Goal: Information Seeking & Learning: Learn about a topic

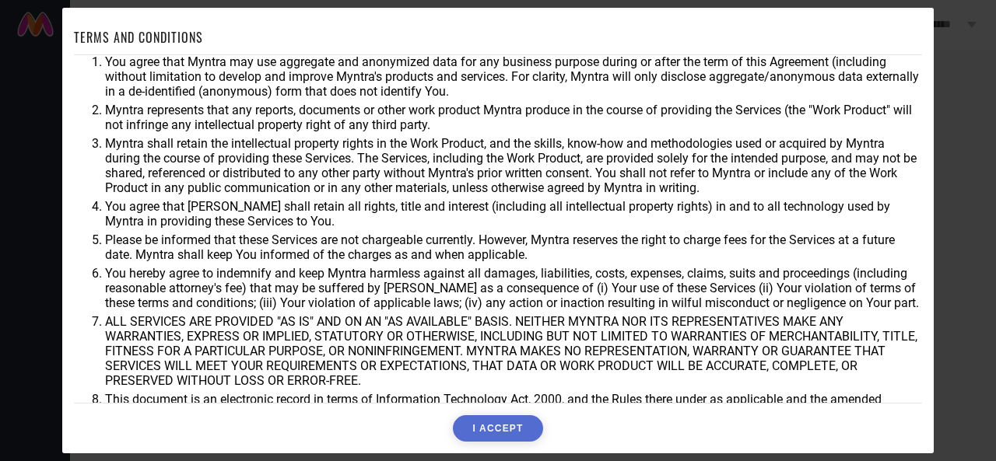
scroll to position [25, 0]
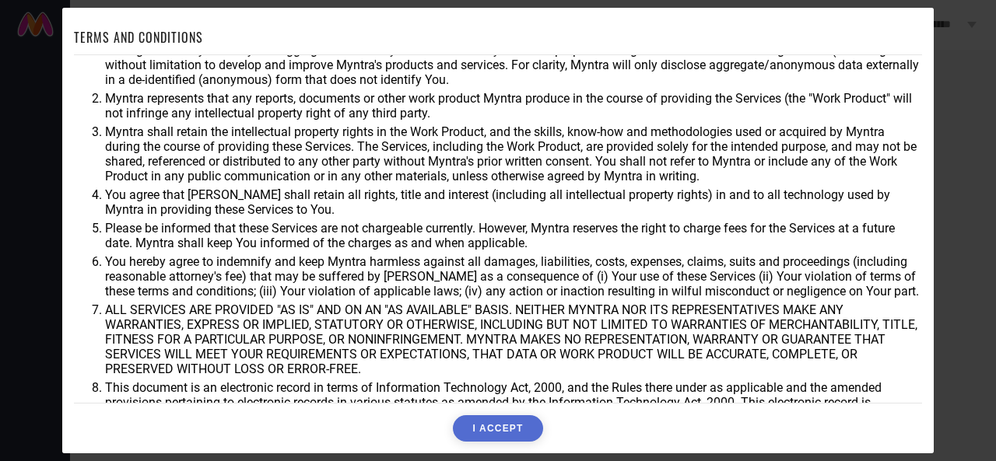
click at [489, 429] on button "I ACCEPT" at bounding box center [497, 429] width 89 height 26
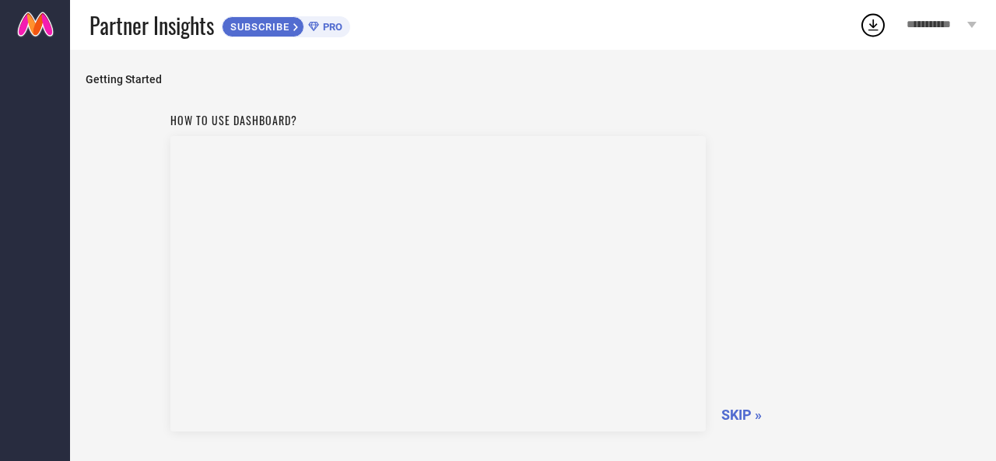
click at [740, 419] on span "SKIP »" at bounding box center [741, 415] width 40 height 16
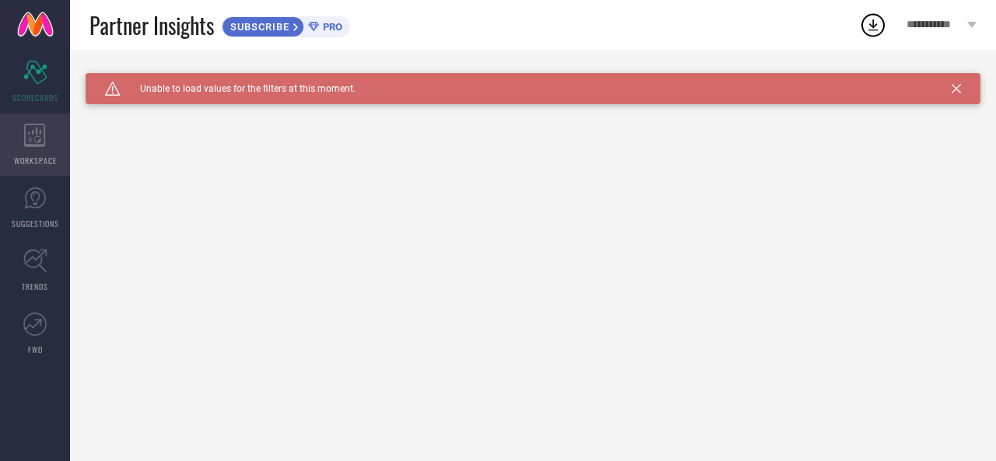
click at [30, 147] on div "WORKSPACE" at bounding box center [35, 145] width 70 height 62
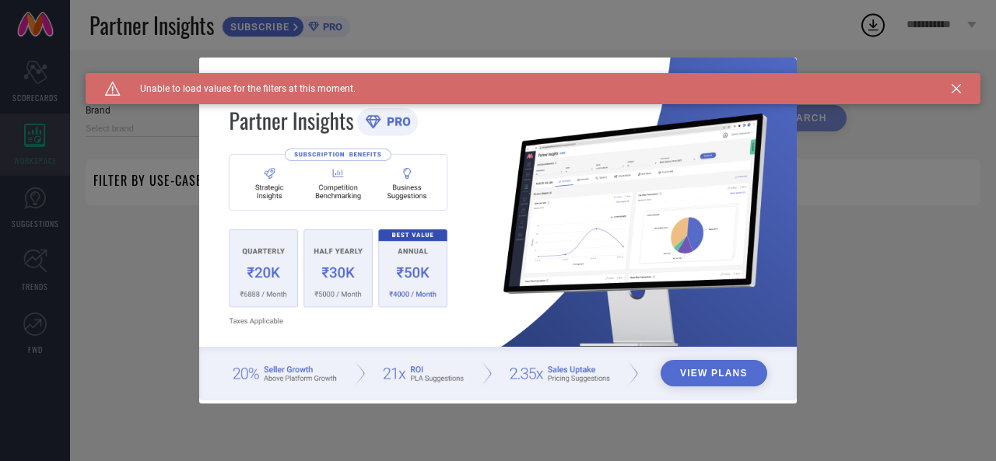
type input "1 STOP FASHION"
type input "All"
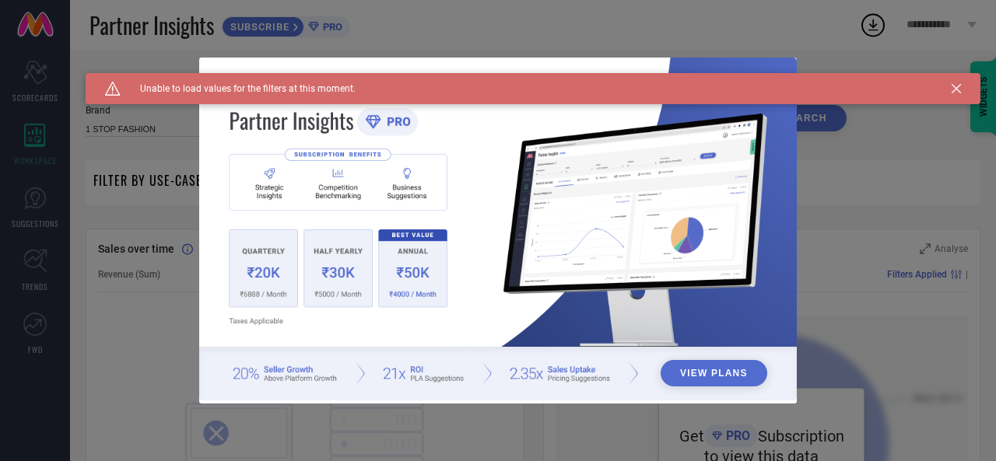
click at [952, 87] on icon at bounding box center [956, 88] width 9 height 9
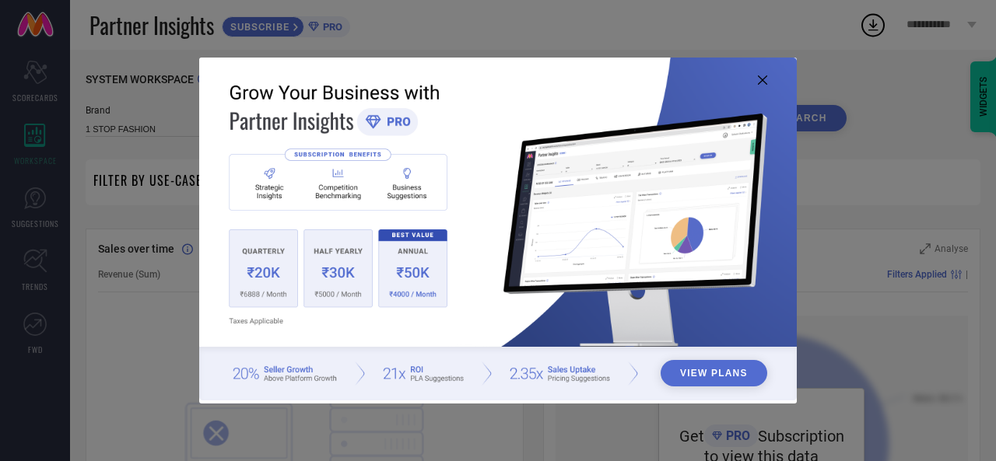
click at [763, 80] on icon at bounding box center [762, 79] width 9 height 9
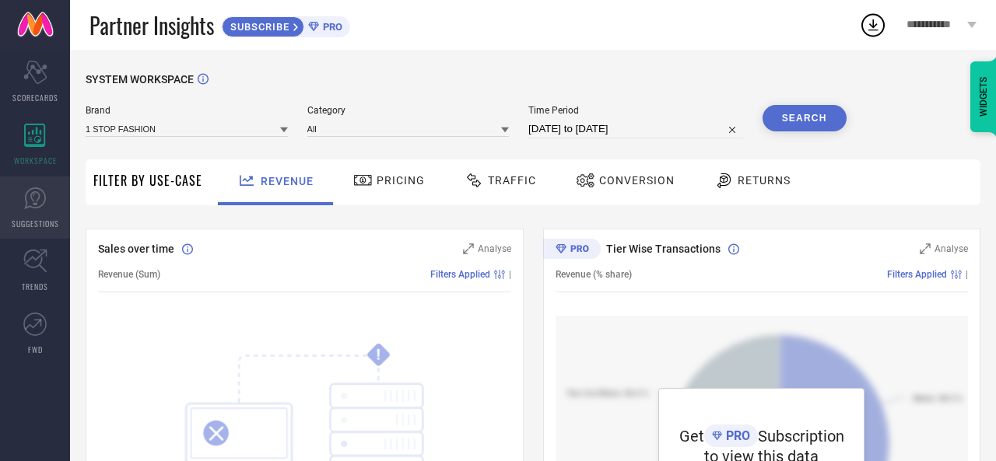
click at [33, 200] on icon at bounding box center [34, 198] width 9 height 14
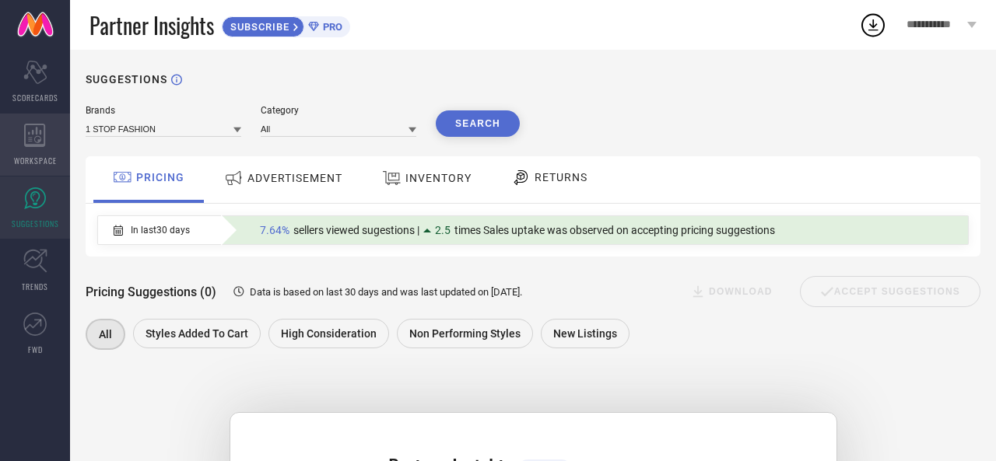
click at [37, 155] on span "WORKSPACE" at bounding box center [35, 161] width 43 height 12
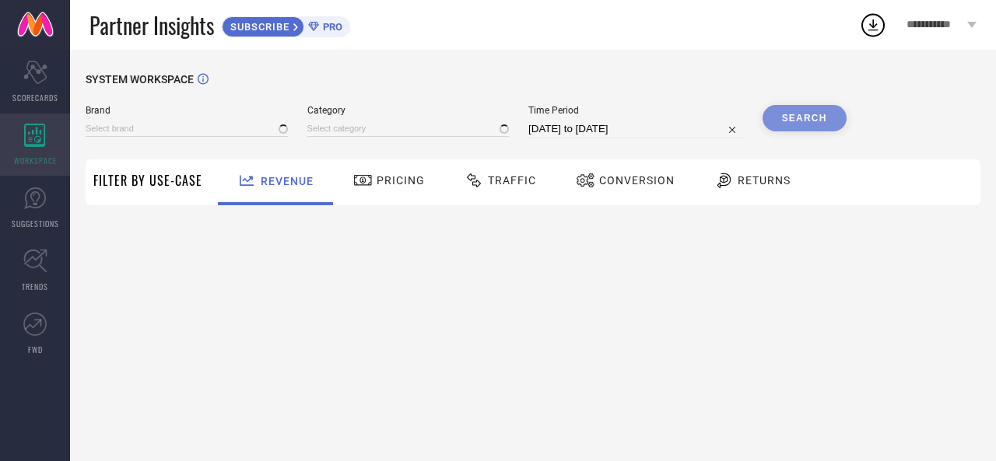
type input "1 STOP FASHION"
type input "All"
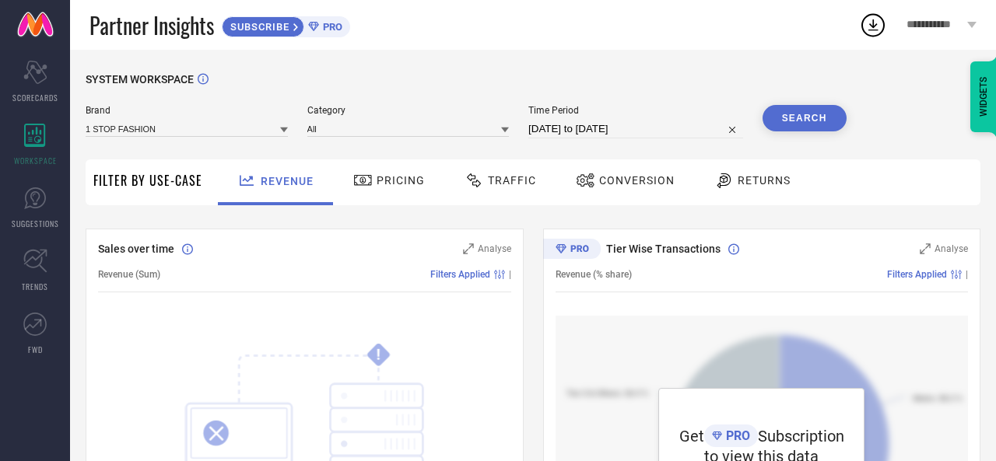
click at [288, 128] on icon at bounding box center [284, 130] width 8 height 5
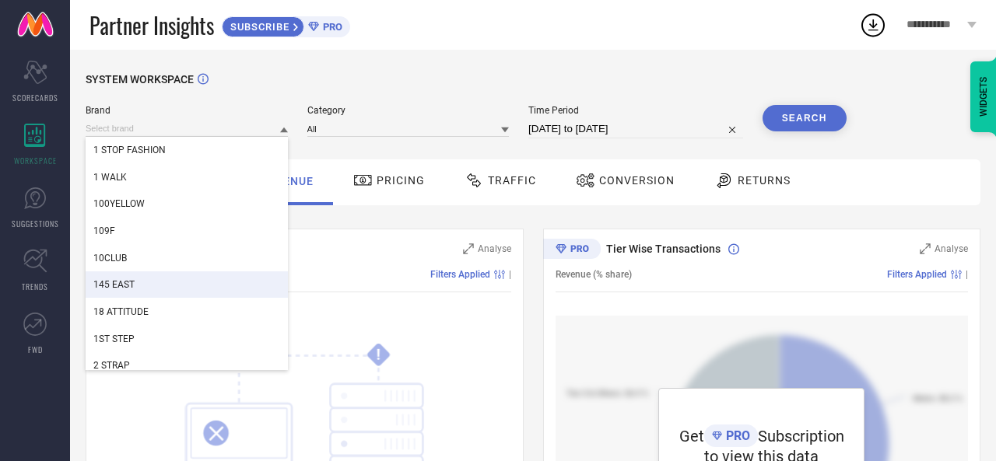
scroll to position [1, 0]
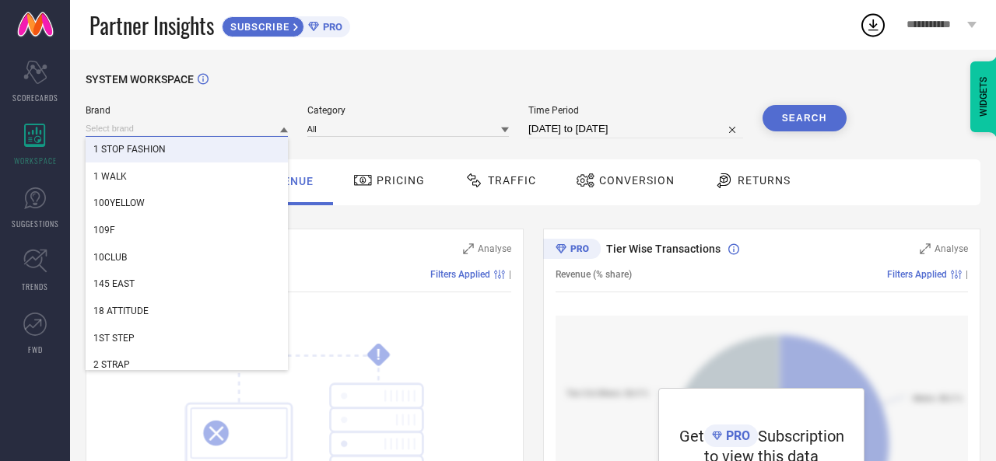
click at [111, 128] on input at bounding box center [187, 129] width 202 height 16
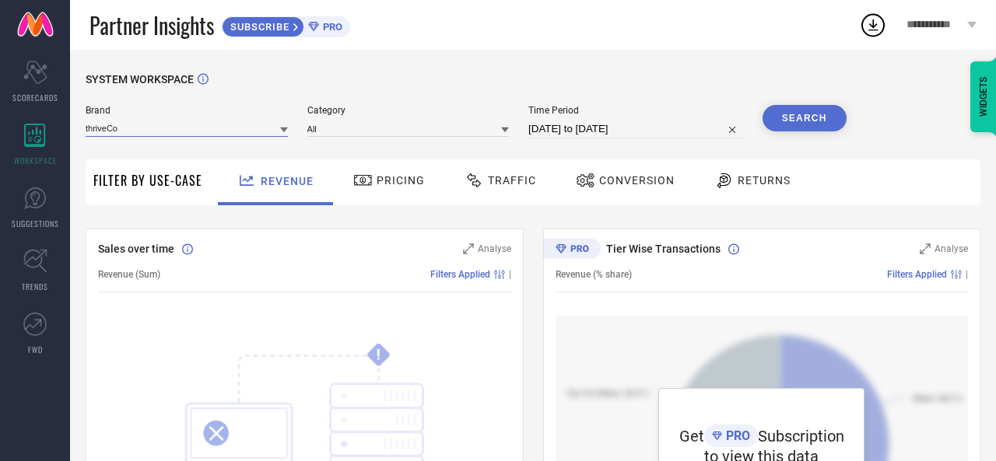
type input "thriveCo"
click at [288, 134] on icon at bounding box center [284, 130] width 8 height 8
click at [254, 129] on input at bounding box center [187, 129] width 202 height 16
click at [384, 113] on span "Category" at bounding box center [408, 110] width 202 height 11
click at [786, 114] on button "Search" at bounding box center [805, 118] width 84 height 26
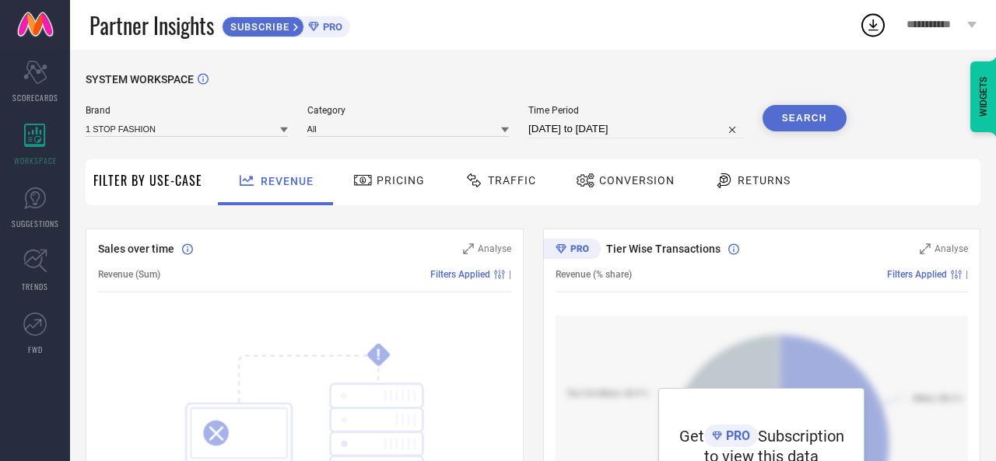
click at [288, 132] on icon at bounding box center [284, 130] width 8 height 5
click at [227, 145] on span "No results found" at bounding box center [187, 150] width 202 height 26
click at [210, 130] on input at bounding box center [187, 129] width 202 height 16
